Goal: Task Accomplishment & Management: Complete application form

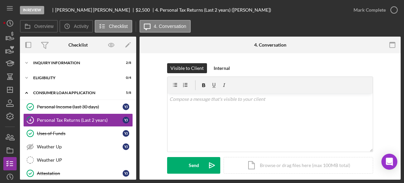
scroll to position [108, 0]
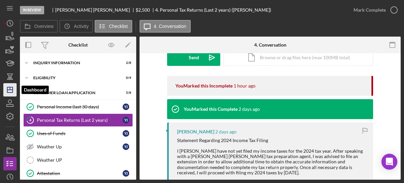
drag, startPoint x: 7, startPoint y: 90, endPoint x: 11, endPoint y: 89, distance: 3.8
click at [7, 90] on polygon "button" at bounding box center [9, 89] width 5 height 5
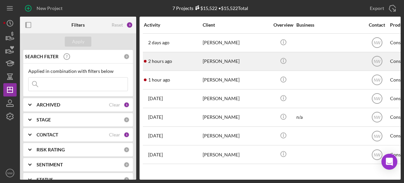
drag, startPoint x: 220, startPoint y: 63, endPoint x: 217, endPoint y: 65, distance: 4.0
click at [217, 65] on div "[PERSON_NAME]" at bounding box center [235, 61] width 66 height 18
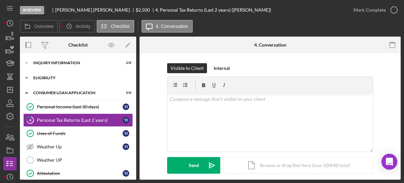
scroll to position [3, 0]
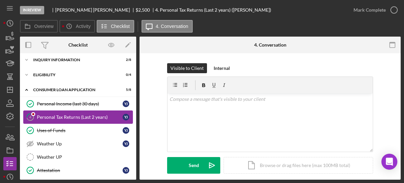
drag, startPoint x: 41, startPoint y: 114, endPoint x: 45, endPoint y: 113, distance: 4.3
click at [41, 113] on link "4 Personal Tax Returns (Last 2 years) Y J" at bounding box center [78, 116] width 110 height 13
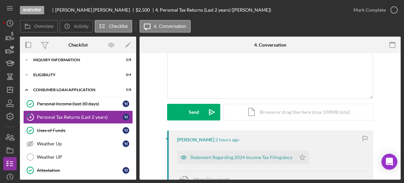
scroll to position [106, 0]
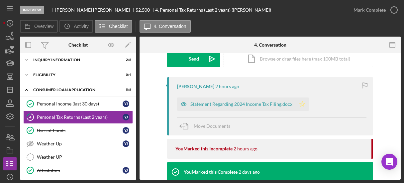
click at [301, 103] on polygon "button" at bounding box center [302, 103] width 6 height 5
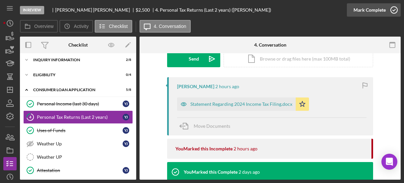
click at [392, 8] on icon "button" at bounding box center [393, 10] width 17 height 17
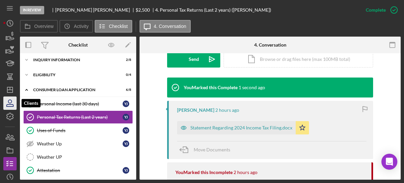
click at [10, 101] on icon "button" at bounding box center [10, 103] width 17 height 17
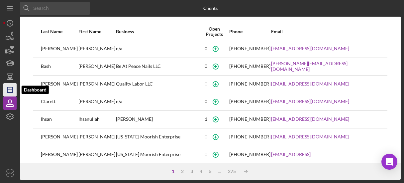
click at [12, 89] on icon "Icon/Dashboard" at bounding box center [10, 89] width 17 height 17
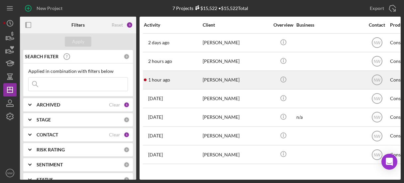
click at [224, 82] on div "[PERSON_NAME]" at bounding box center [235, 80] width 66 height 18
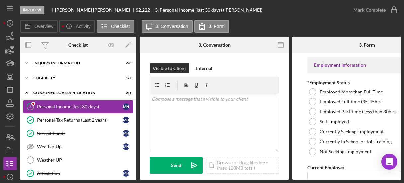
click at [42, 104] on div "Personal Income (last 30 days)" at bounding box center [80, 106] width 86 height 5
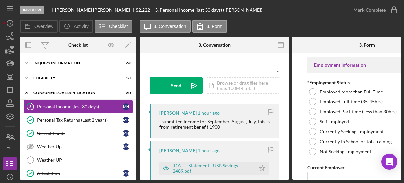
scroll to position [133, 0]
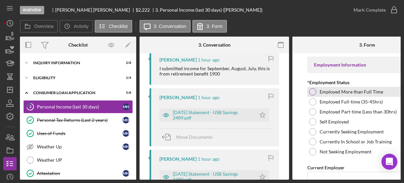
click at [313, 93] on div at bounding box center [312, 91] width 7 height 7
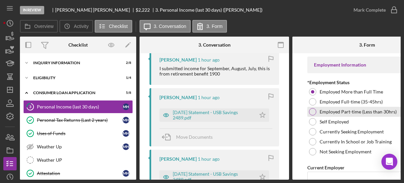
scroll to position [53, 0]
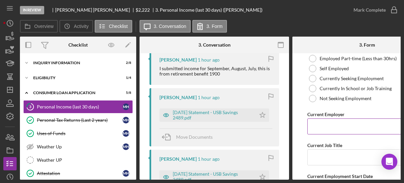
paste input "Greater Glory [DEMOGRAPHIC_DATA] Academy"
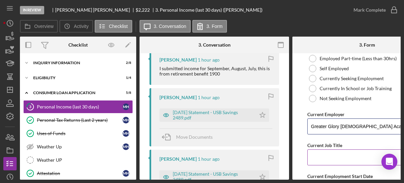
scroll to position [80, 0]
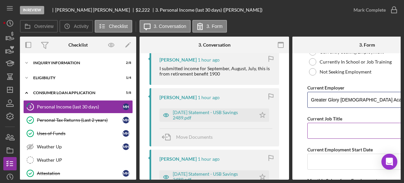
type input "Greater Glory [DEMOGRAPHIC_DATA] Academy"
click at [335, 132] on input "Current Job Title" at bounding box center [367, 130] width 120 height 16
paste input "Teacher / Director"
type input "Teacher / Director"
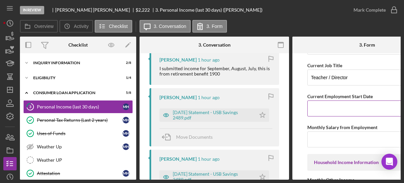
click at [327, 110] on input "Current Employment Start Date" at bounding box center [367, 108] width 120 height 16
paste input "[DATE]"
type input "[DATE]"
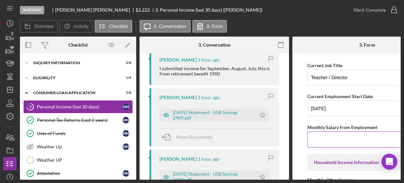
paste input "$2,250.00"
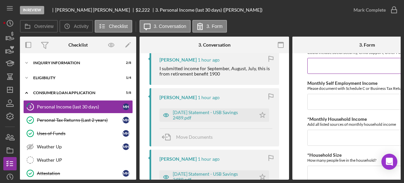
scroll to position [239, 0]
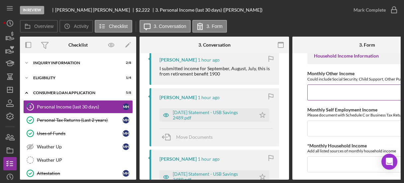
type input "$2,250.00"
click at [319, 94] on input "Monthly Other Income" at bounding box center [367, 92] width 120 height 16
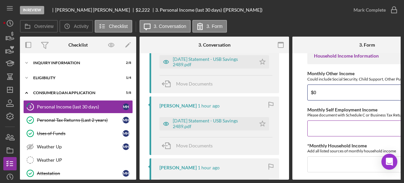
type input "$0"
click at [343, 135] on input "Monthly Self Employment Income" at bounding box center [367, 128] width 120 height 16
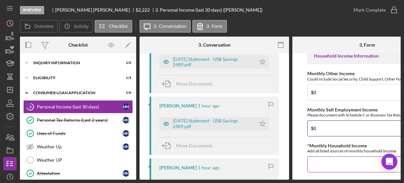
type input "$0"
click at [314, 164] on input "*Monthly Household Income" at bounding box center [367, 164] width 120 height 16
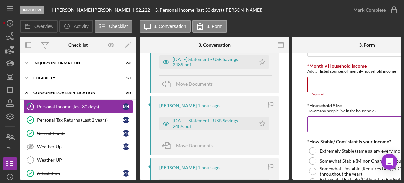
click at [325, 125] on input "*Household Size" at bounding box center [367, 124] width 120 height 16
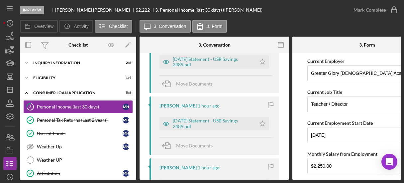
scroll to position [53, 0]
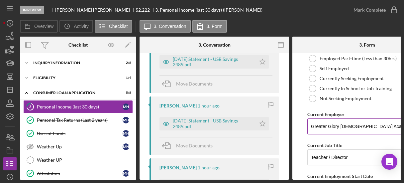
drag, startPoint x: 377, startPoint y: 125, endPoint x: 307, endPoint y: 126, distance: 70.1
click at [307, 126] on input "Greater Glory [DEMOGRAPHIC_DATA] Academy" at bounding box center [367, 126] width 120 height 16
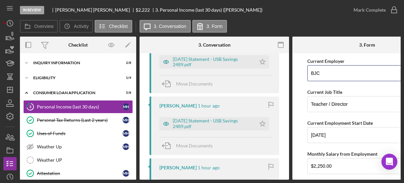
type input "BJC"
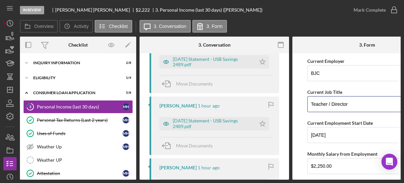
drag, startPoint x: 348, startPoint y: 103, endPoint x: 257, endPoint y: 110, distance: 91.2
click at [257, 110] on div "Overview Internal Workflow Stage In Review Icon/Dropdown Arrow Archive (can una…" at bounding box center [210, 108] width 380 height 143
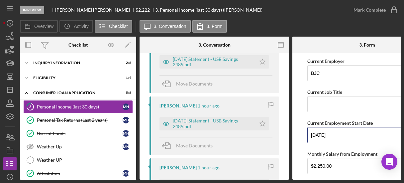
drag, startPoint x: 363, startPoint y: 135, endPoint x: 270, endPoint y: 136, distance: 93.0
click at [270, 136] on div "Overview Internal Workflow Stage In Review Icon/Dropdown Arrow Archive (can una…" at bounding box center [210, 108] width 380 height 143
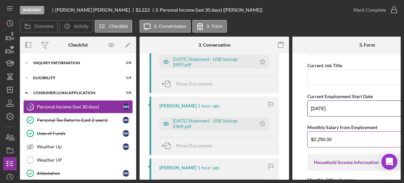
type input "[DATE]"
drag, startPoint x: 340, startPoint y: 140, endPoint x: 297, endPoint y: 144, distance: 43.3
click at [297, 144] on form "Employment Information *Employment Status Employed More than Full Time Employed…" at bounding box center [366, 116] width 149 height 126
type input "$4,166.00"
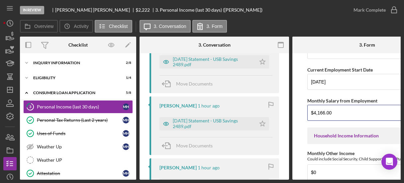
scroll to position [239, 0]
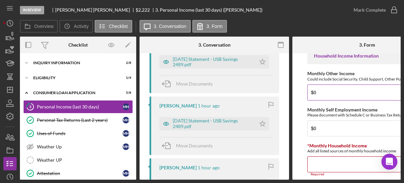
click at [327, 98] on input "$0" at bounding box center [367, 92] width 120 height 16
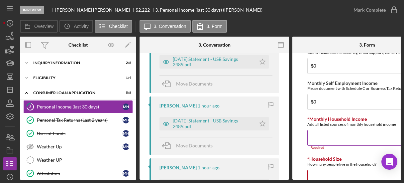
click at [329, 143] on input "*Monthly Household Income" at bounding box center [367, 137] width 120 height 16
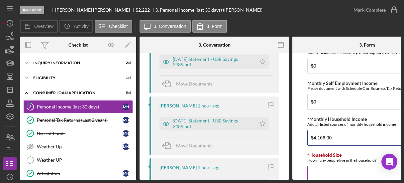
scroll to position [292, 0]
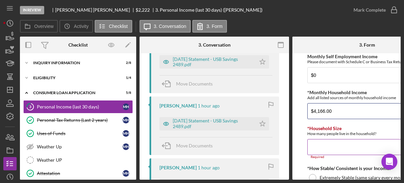
type input "$4,166.00"
click at [326, 148] on input "*Household Size" at bounding box center [367, 147] width 120 height 16
click at [332, 152] on input "*Household Size" at bounding box center [367, 147] width 120 height 16
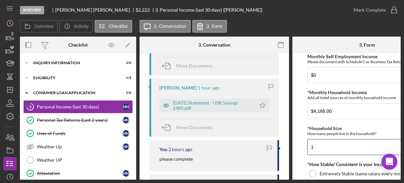
scroll to position [345, 0]
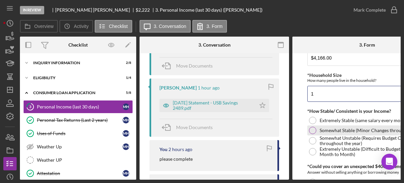
type input "1"
click at [311, 133] on div at bounding box center [312, 129] width 7 height 7
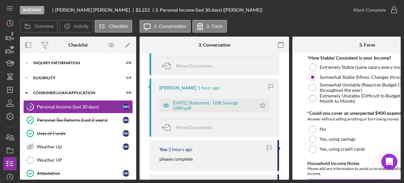
scroll to position [425, 0]
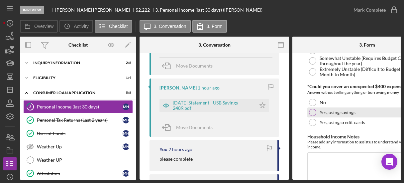
click at [315, 115] on div at bounding box center [312, 112] width 7 height 7
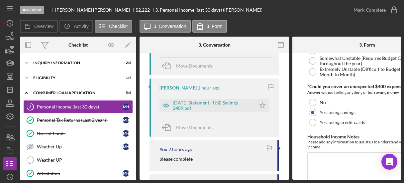
scroll to position [461, 0]
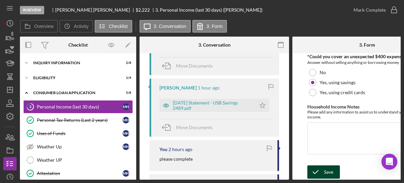
click at [319, 169] on icon "submit" at bounding box center [315, 171] width 17 height 17
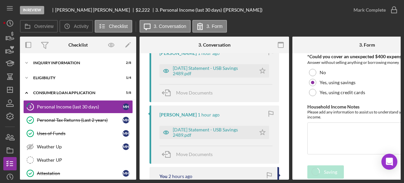
scroll to position [292, 0]
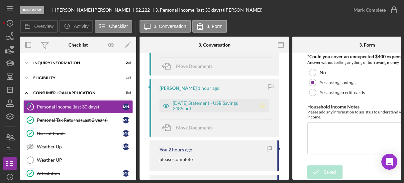
click at [260, 105] on polygon "button" at bounding box center [263, 105] width 6 height 5
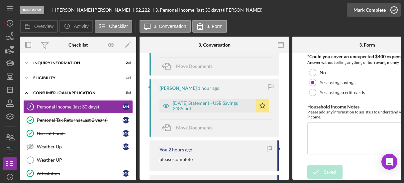
click at [393, 12] on icon "button" at bounding box center [393, 10] width 17 height 17
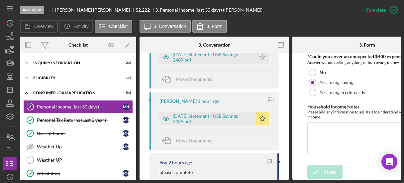
scroll to position [414, 0]
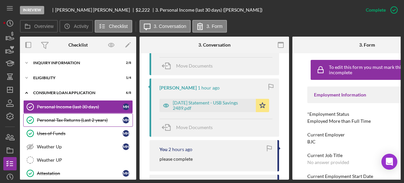
click at [66, 118] on div "Personal Tax Returns (Last 2 years)" at bounding box center [80, 119] width 86 height 5
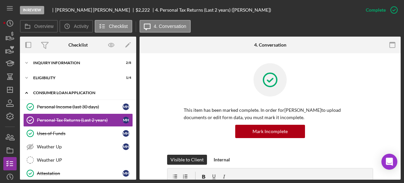
click at [26, 90] on icon "Icon/Expander" at bounding box center [26, 92] width 13 height 13
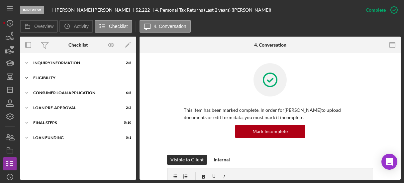
click at [27, 78] on polyline at bounding box center [27, 77] width 2 height 1
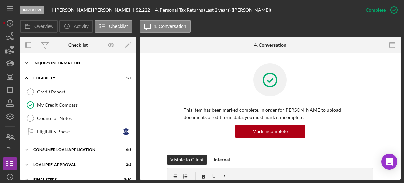
click at [27, 61] on icon "Icon/Expander" at bounding box center [26, 62] width 13 height 13
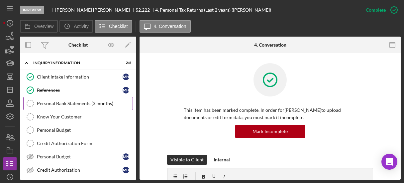
click at [50, 105] on div "Personal Bank Statements (3 months)" at bounding box center [85, 103] width 96 height 5
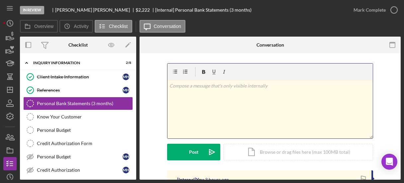
click at [206, 107] on div "v Color teal Color pink Remove color Add row above Add row below Add column bef…" at bounding box center [269, 109] width 205 height 58
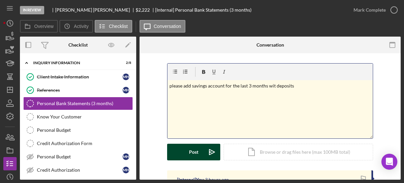
click at [195, 153] on div "Post" at bounding box center [193, 151] width 9 height 17
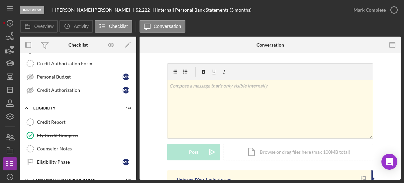
scroll to position [133, 0]
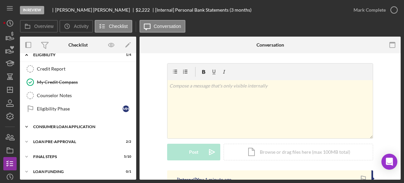
click at [25, 123] on icon "Icon/Expander" at bounding box center [26, 126] width 13 height 13
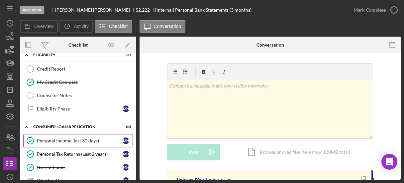
click at [63, 138] on div "Personal Income (last 30 days)" at bounding box center [80, 140] width 86 height 5
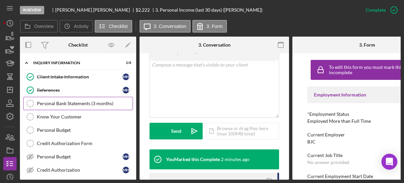
click at [47, 102] on div "Personal Bank Statements (3 months)" at bounding box center [85, 103] width 96 height 5
